Goal: Complete application form

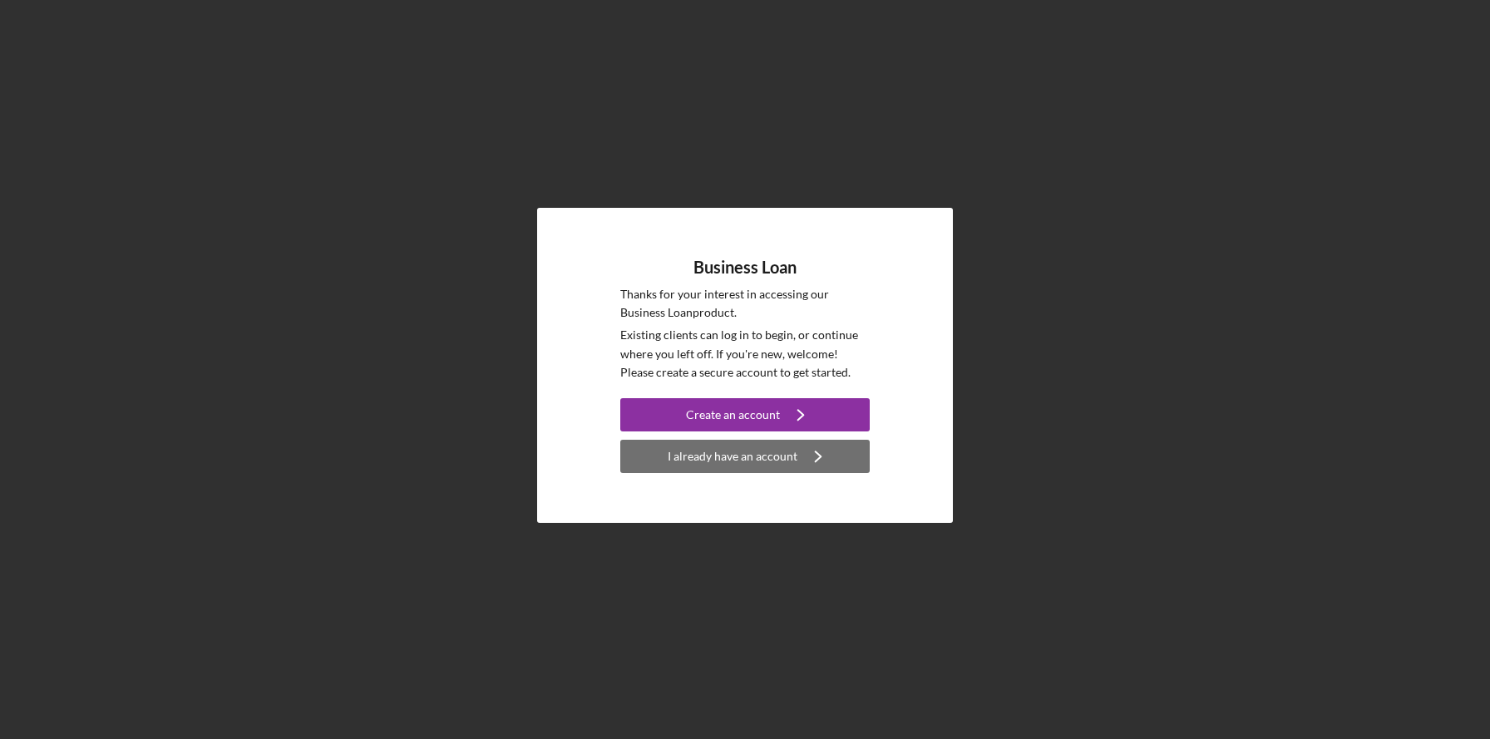
click at [680, 462] on div "I already have an account" at bounding box center [733, 456] width 130 height 33
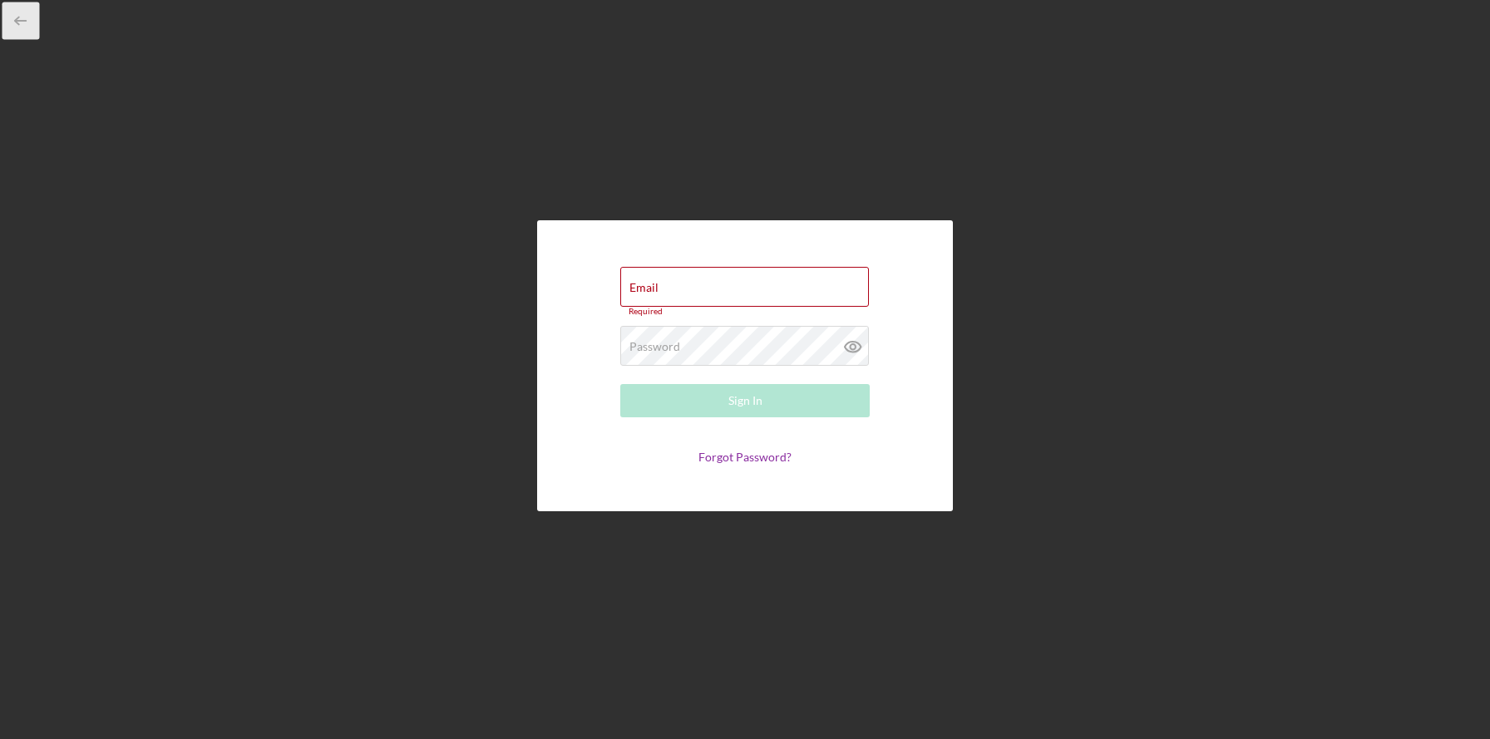
click at [26, 17] on icon "button" at bounding box center [20, 20] width 37 height 37
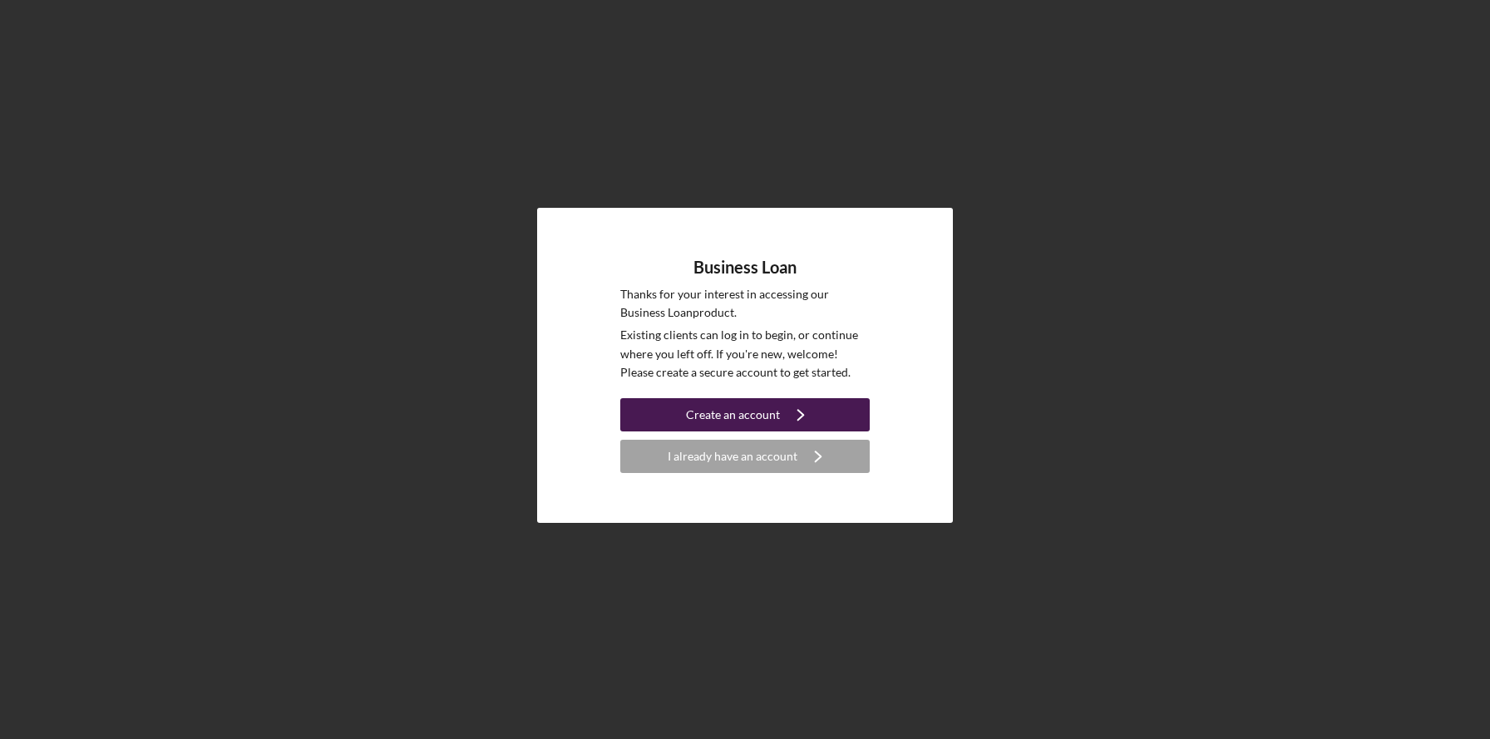
click at [685, 422] on button "Create an account Icon/Navigate" at bounding box center [745, 414] width 250 height 33
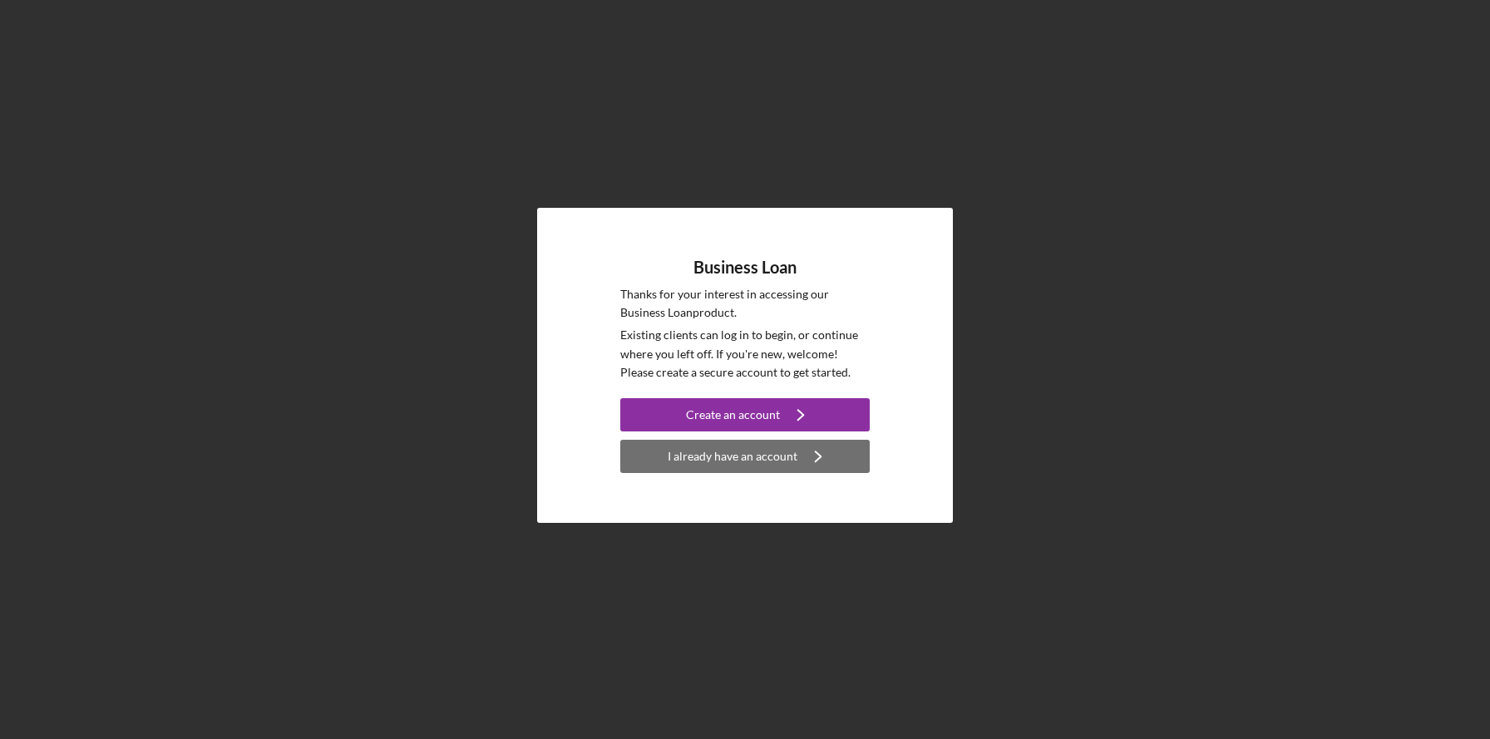
click at [697, 461] on div "I already have an account" at bounding box center [733, 456] width 130 height 33
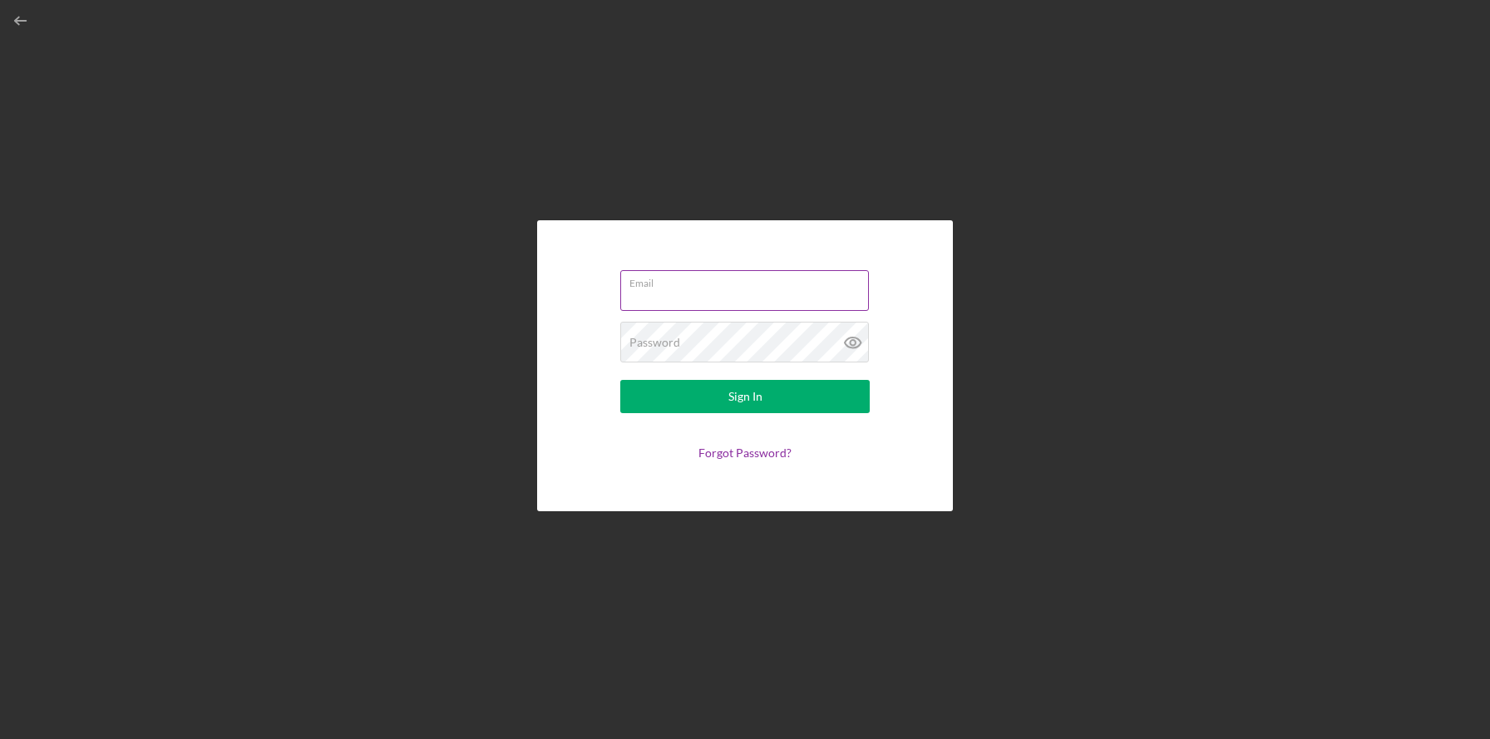
click at [691, 293] on input "Email" at bounding box center [744, 290] width 249 height 40
type input "[PERSON_NAME][EMAIL_ADDRESS][DOMAIN_NAME]"
click at [620, 380] on button "Sign In" at bounding box center [745, 396] width 250 height 33
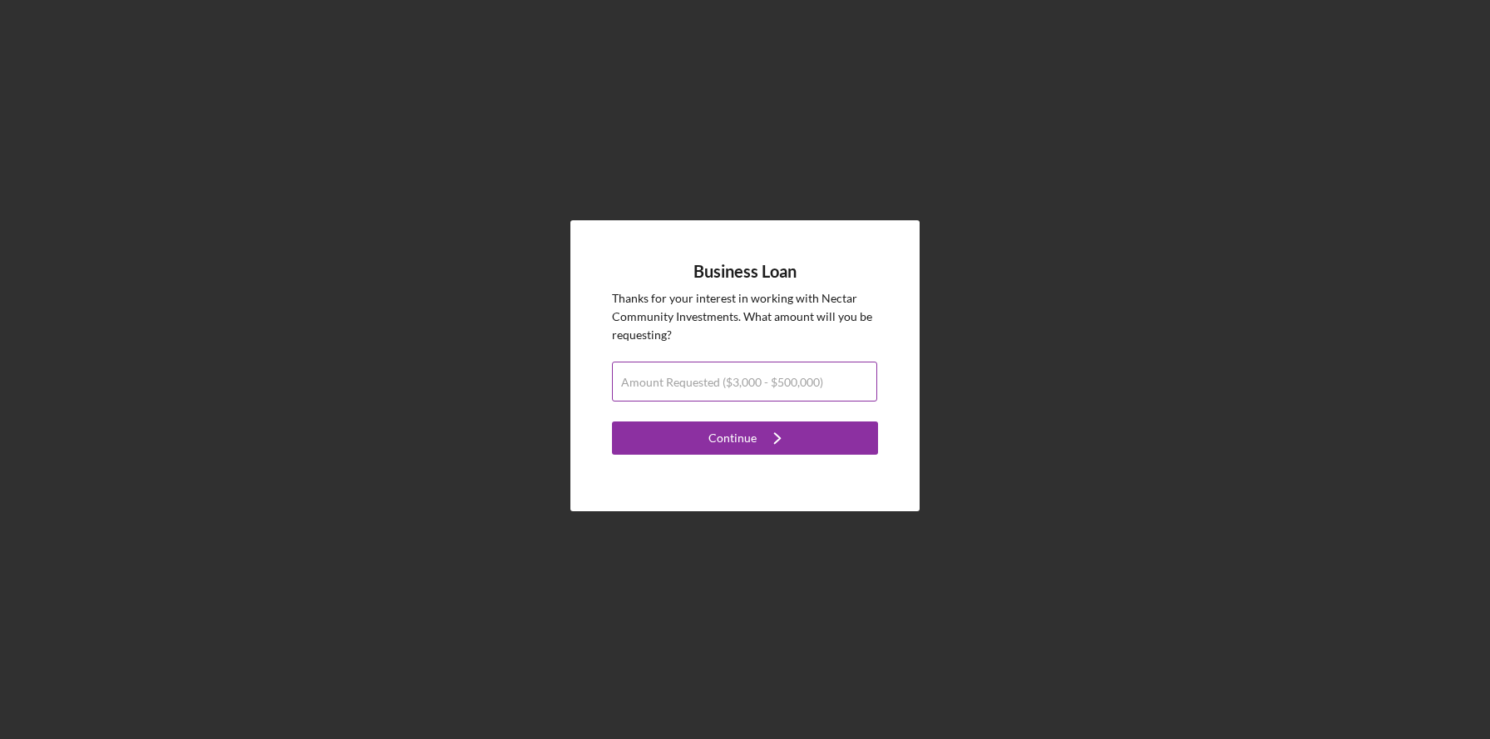
click at [699, 387] on label "Amount Requested ($3,000 - $500,000)" at bounding box center [722, 382] width 202 height 13
click at [699, 387] on input "Amount Requested ($3,000 - $500,000)" at bounding box center [744, 382] width 265 height 40
type input "$50,000"
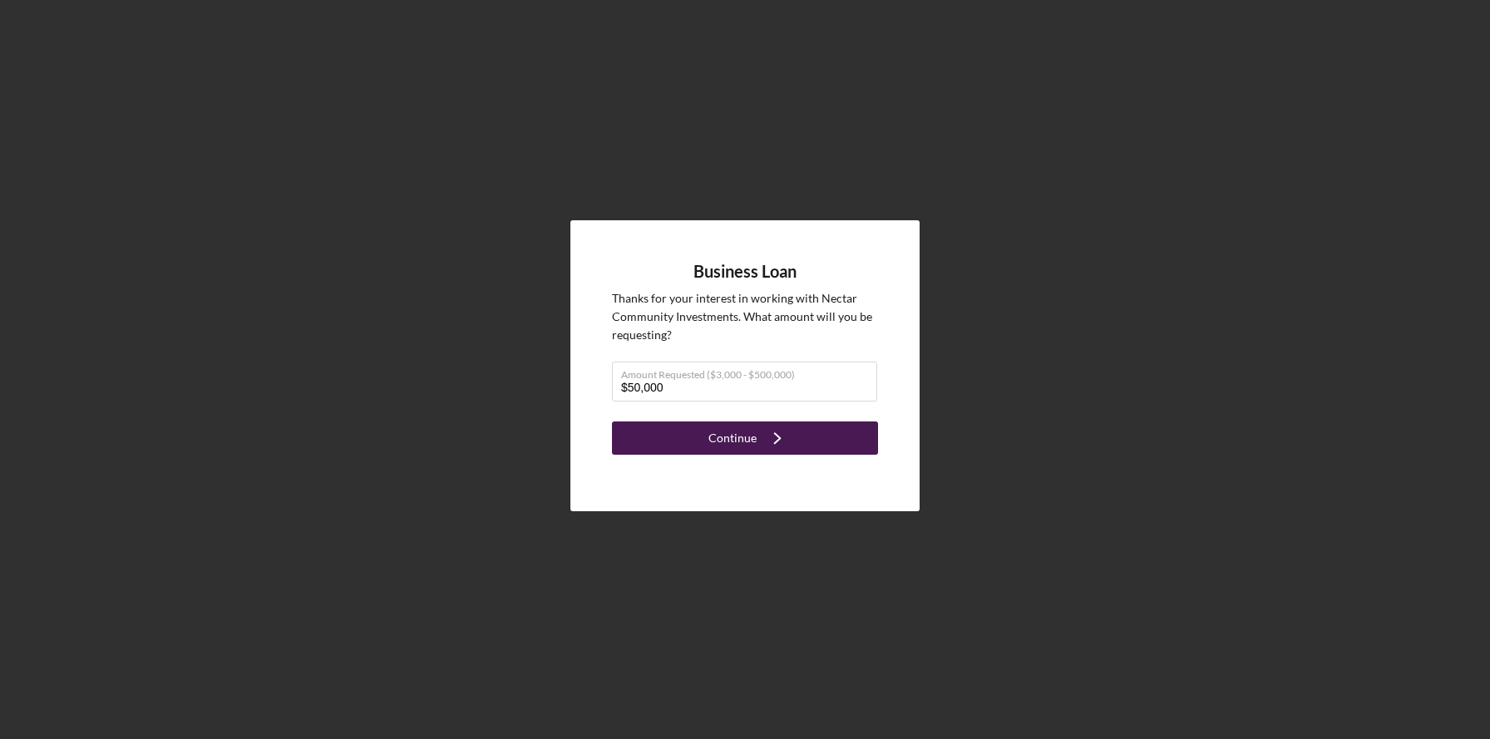
click at [707, 445] on button "Continue Icon/Navigate" at bounding box center [745, 438] width 266 height 33
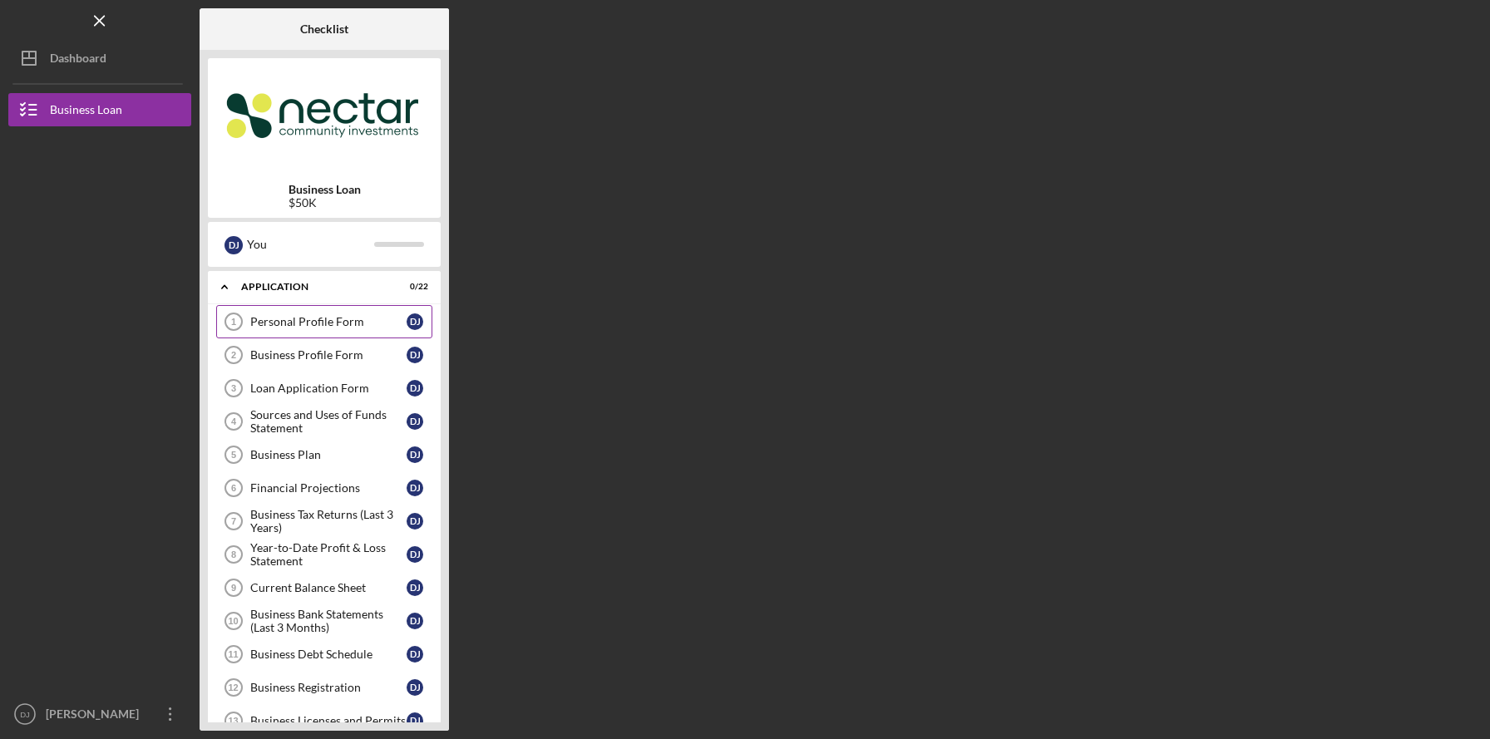
click at [312, 333] on link "Personal Profile Form 1 Personal Profile Form D J" at bounding box center [324, 321] width 216 height 33
